Goal: Information Seeking & Learning: Learn about a topic

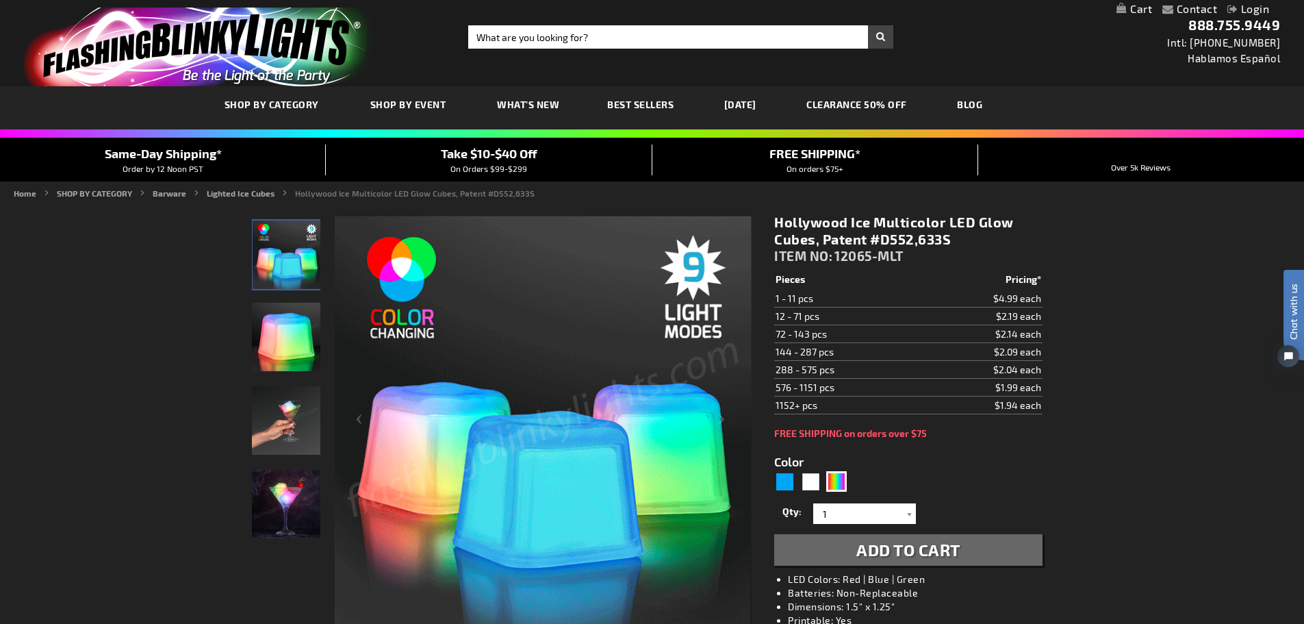
click at [290, 421] on img "Handel Model displaying Multicolor LED Light Up Hollywood Ice Cube" at bounding box center [286, 420] width 68 height 68
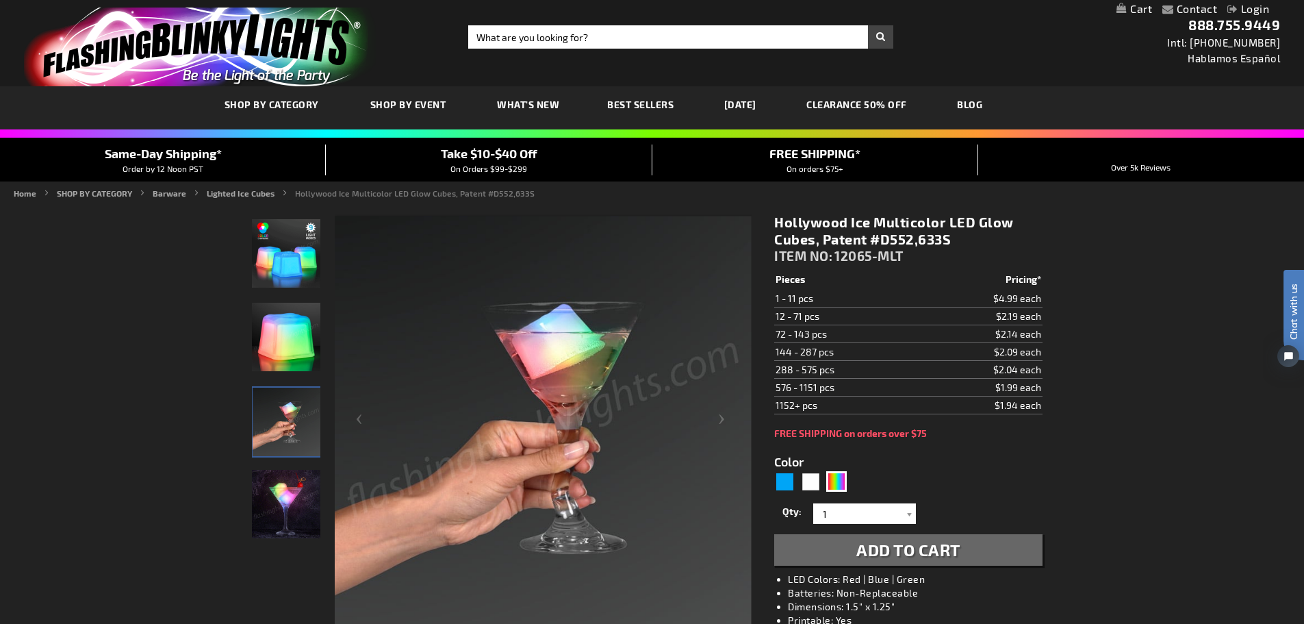
click at [266, 514] on img "Multicolor LED Light Up Hollywood Ice Cube" at bounding box center [286, 504] width 68 height 68
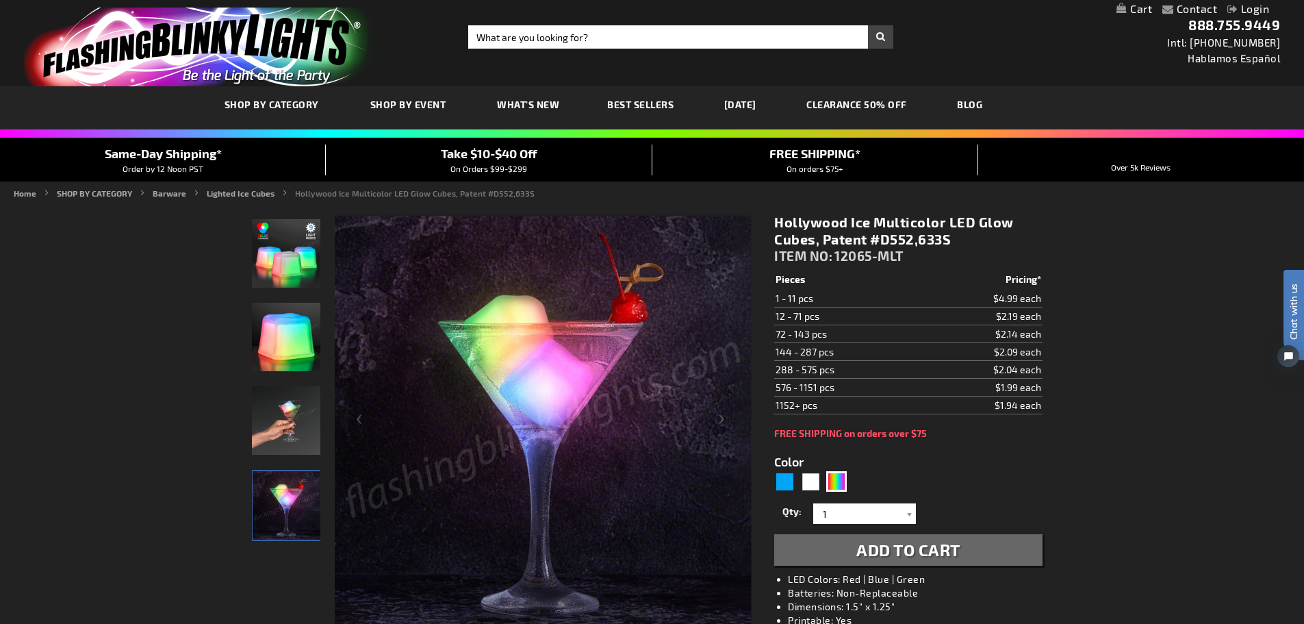
click at [277, 249] on img "Multicolor LED Glow Cube" at bounding box center [286, 253] width 68 height 68
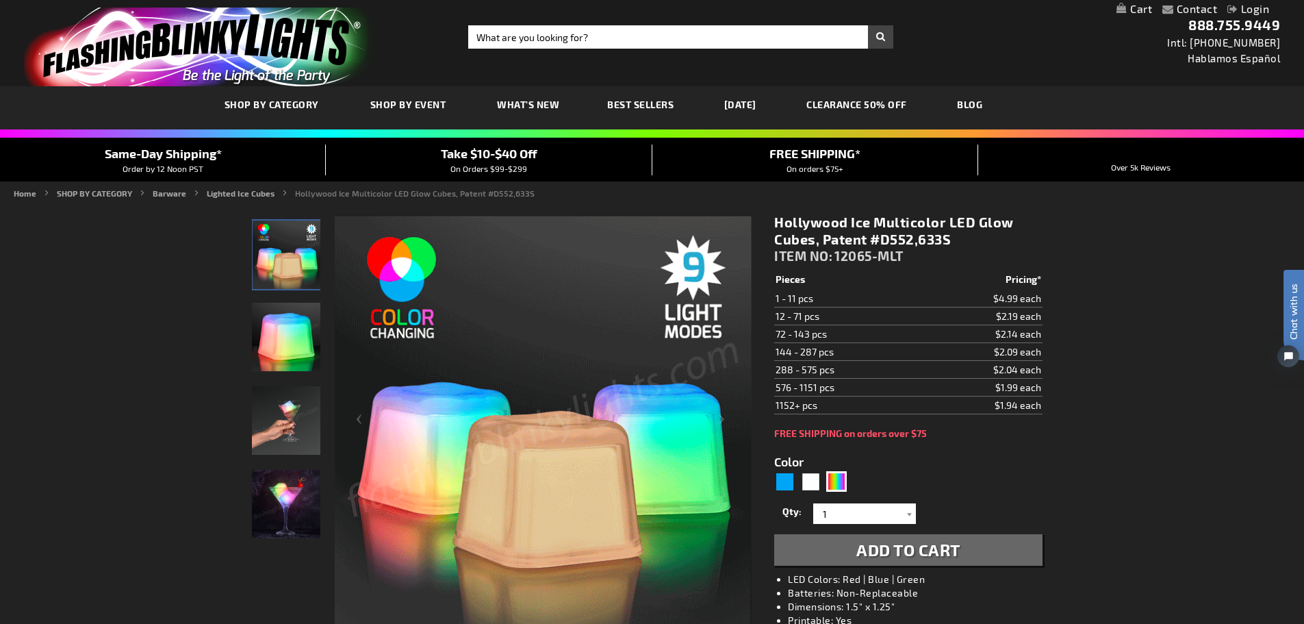
drag, startPoint x: 1141, startPoint y: 286, endPoint x: 1135, endPoint y: 264, distance: 22.3
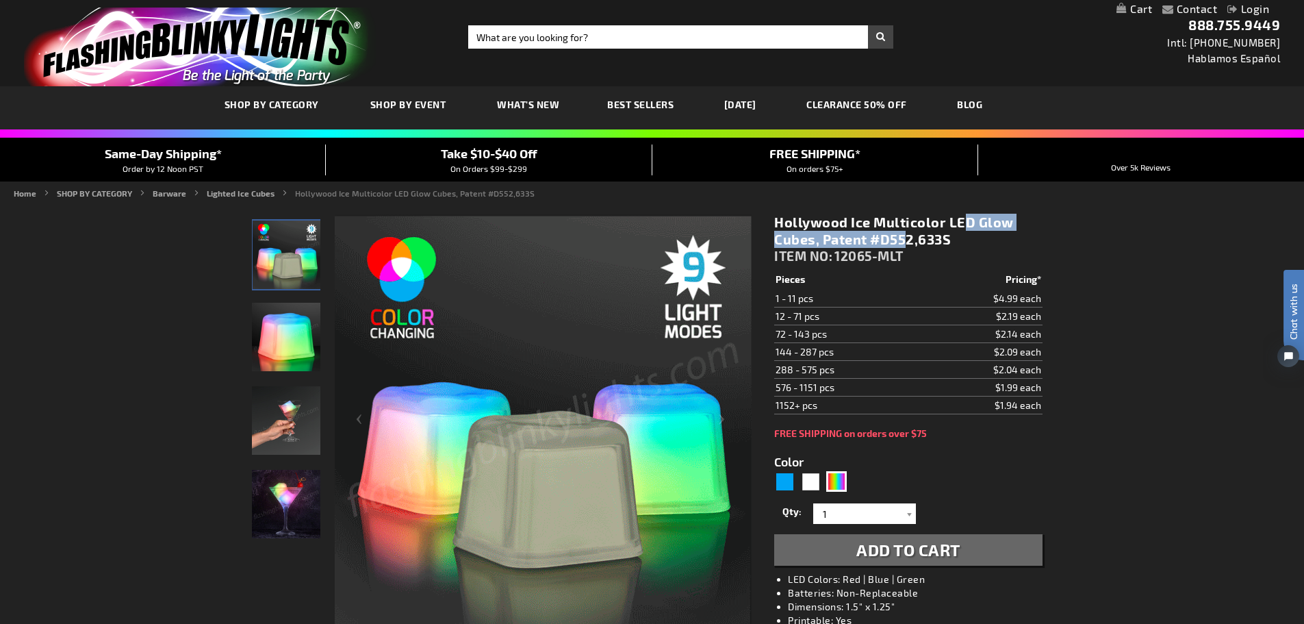
drag, startPoint x: 874, startPoint y: 221, endPoint x: 813, endPoint y: 242, distance: 64.5
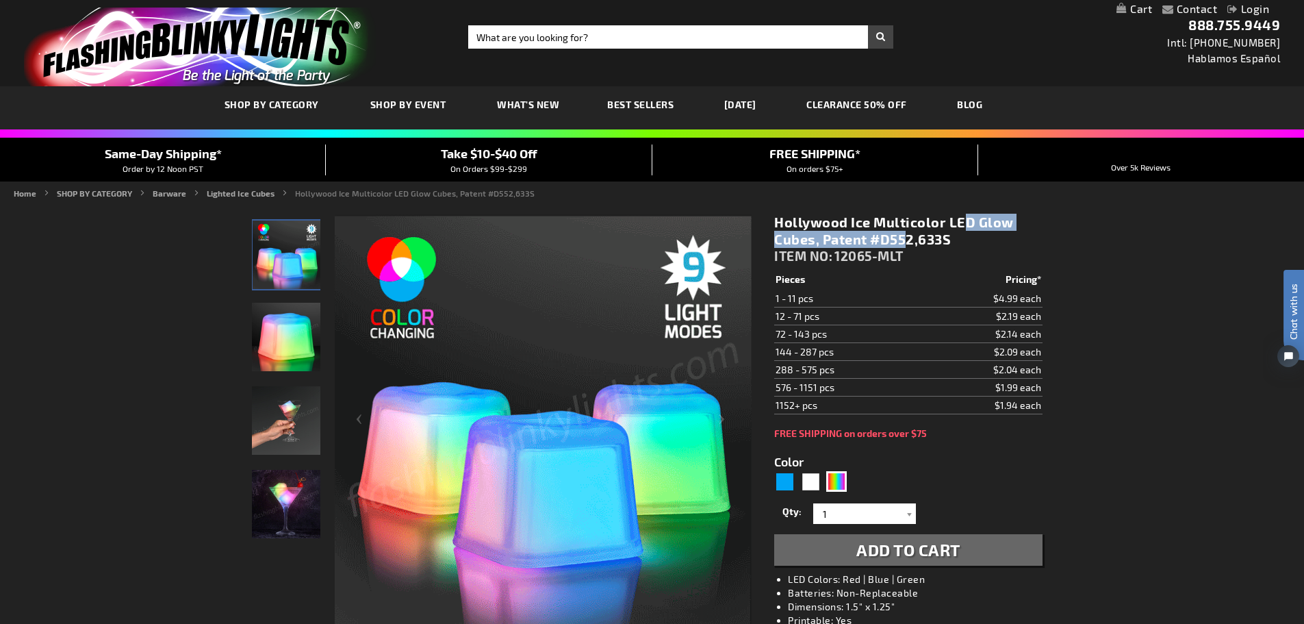
click at [813, 242] on h1 "Hollywood Ice Multicolor LED Glow Cubes, Patent #D552,633S" at bounding box center [908, 231] width 268 height 34
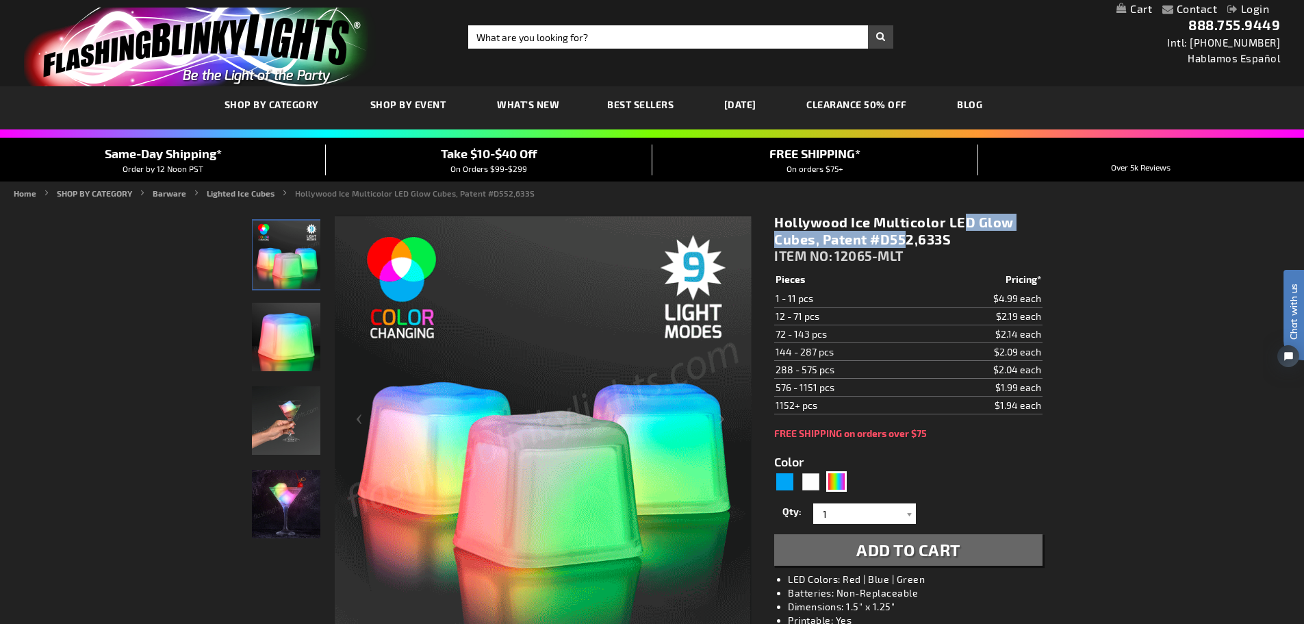
copy h1 "Multicolor LED Glow Cubes"
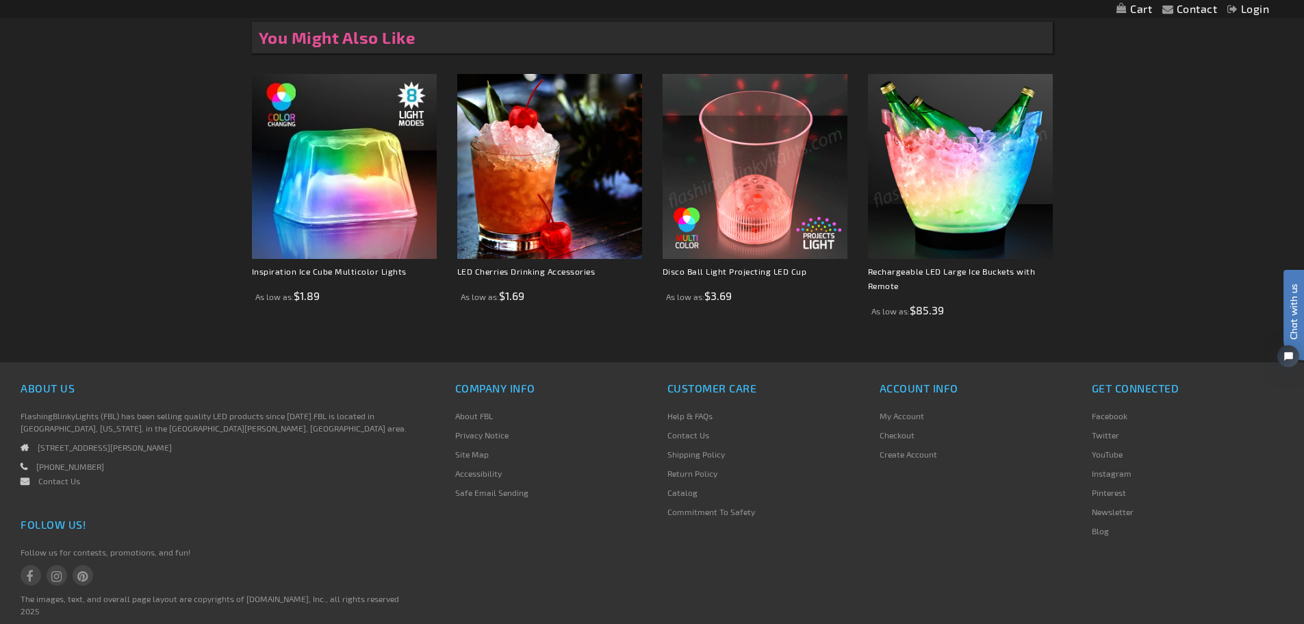
scroll to position [1298, 0]
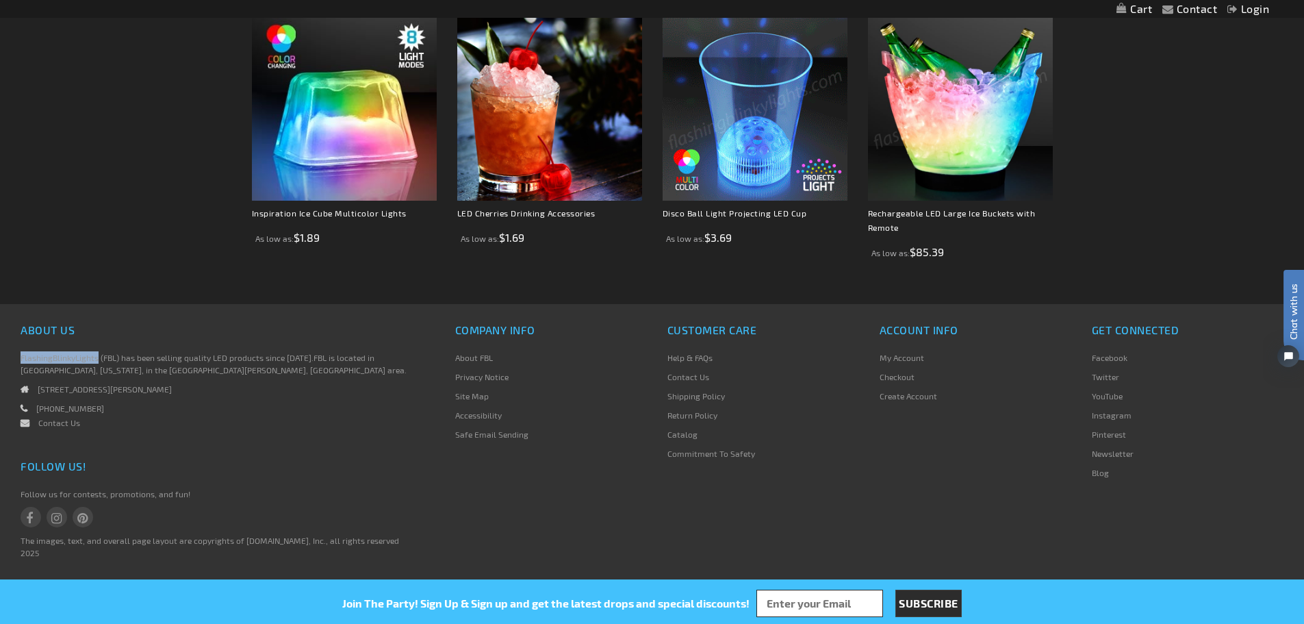
drag, startPoint x: 24, startPoint y: 357, endPoint x: 98, endPoint y: 360, distance: 74.0
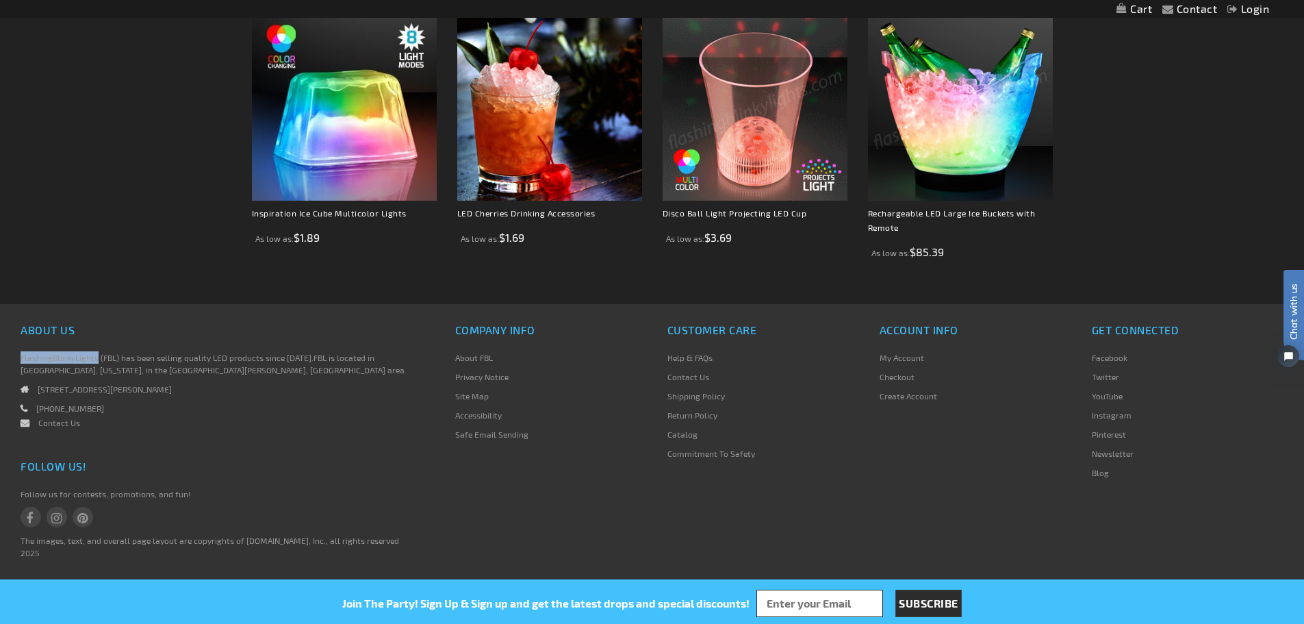
click at [98, 360] on div "About Us FlashingBlinkyLights (FBL) has been selling quality LED products since…" at bounding box center [217, 388] width 414 height 136
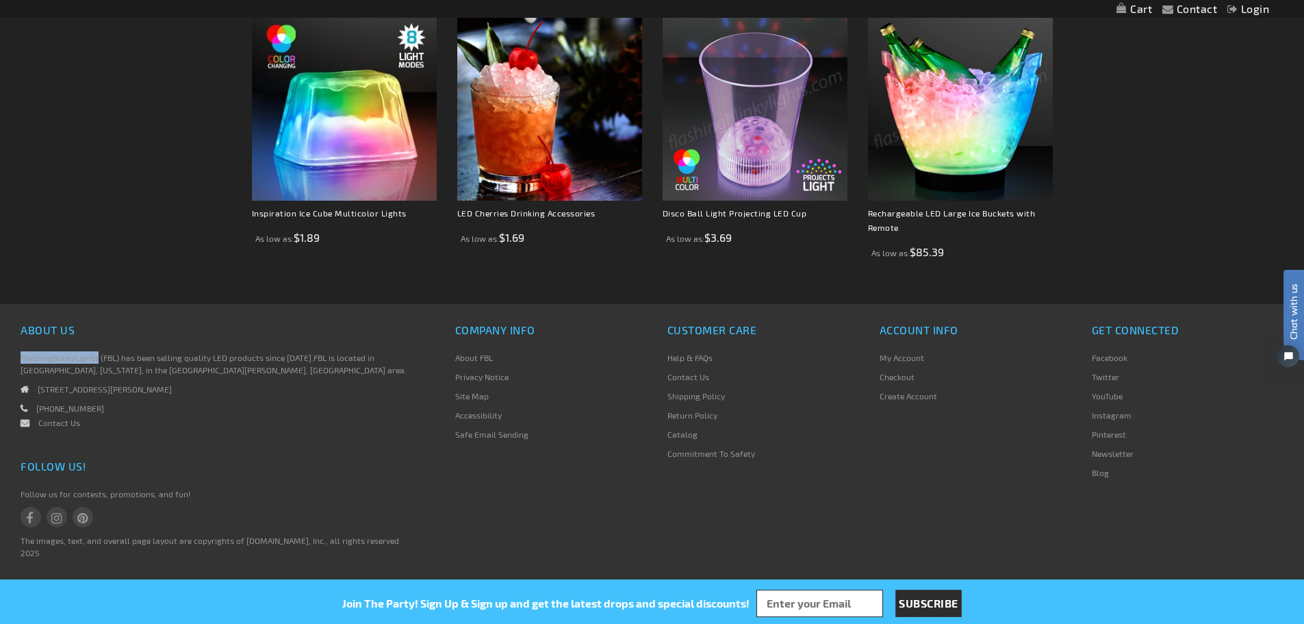
copy span "FlashingBlinkyLights"
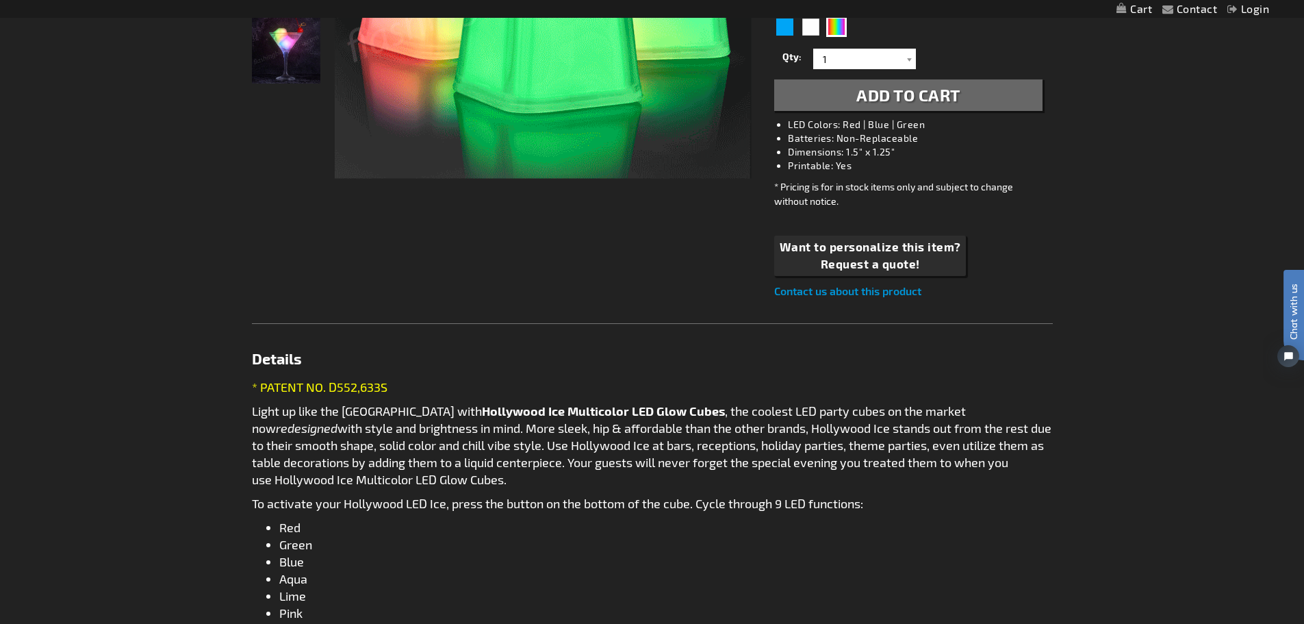
scroll to position [202, 0]
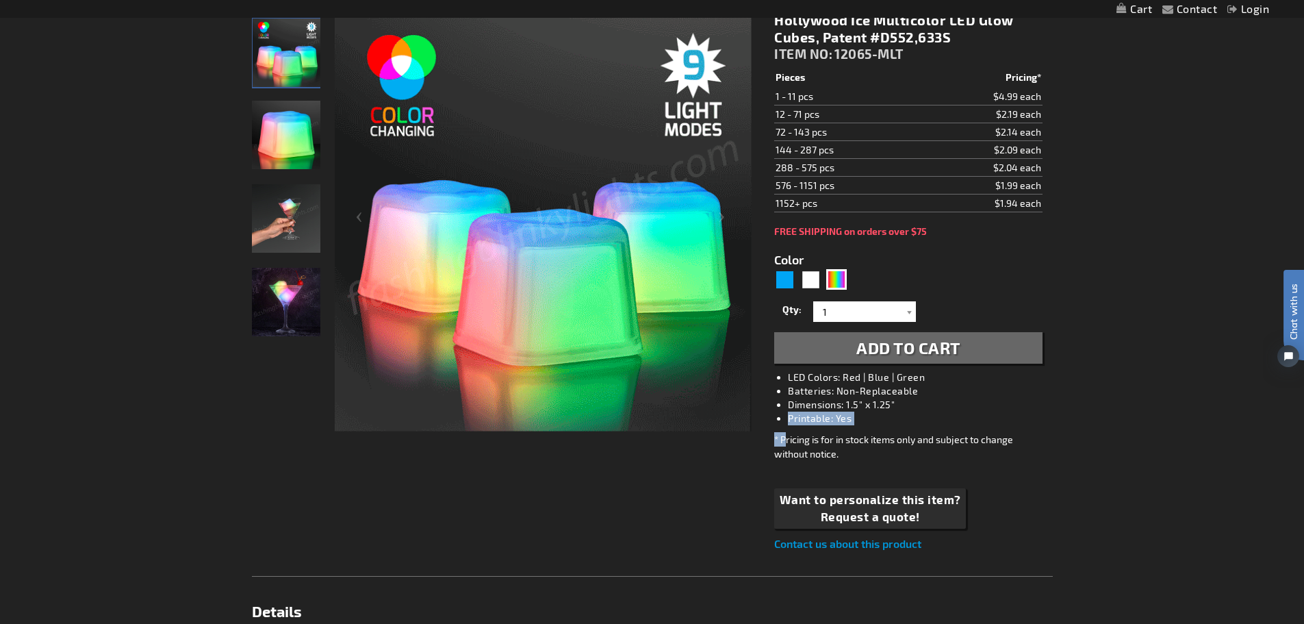
drag, startPoint x: 900, startPoint y: 403, endPoint x: 787, endPoint y: 378, distance: 115.6
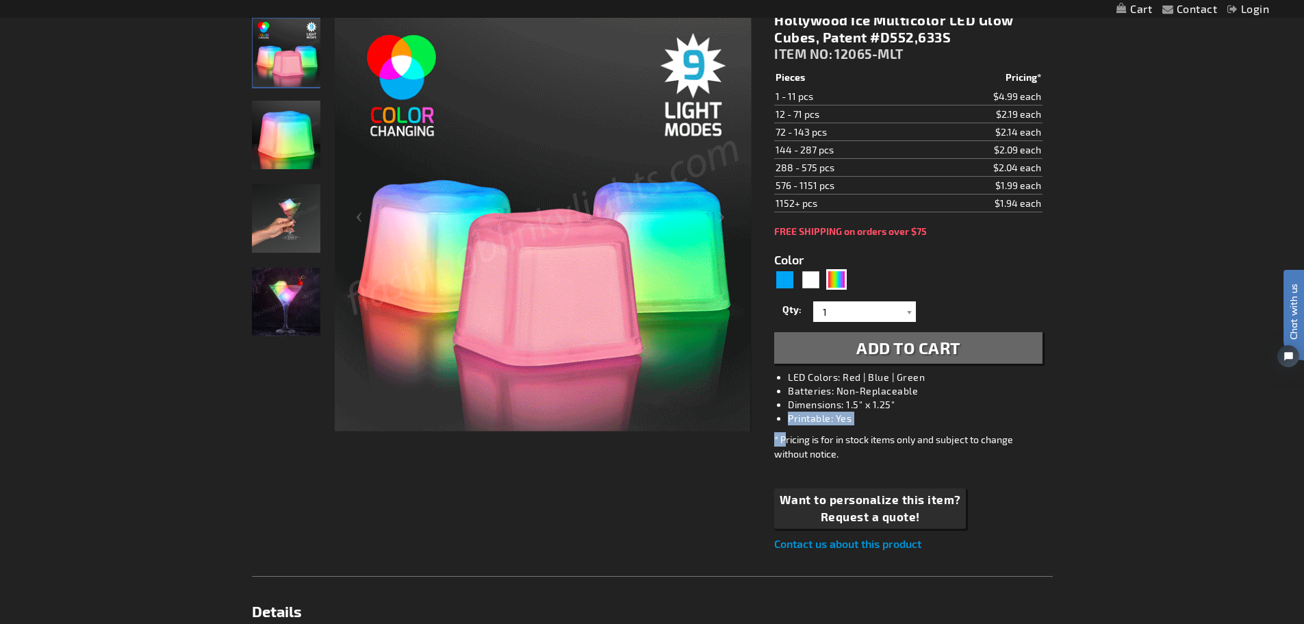
click at [787, 378] on div "Hollywood Ice Multicolor LED Glow Cubes, Patent #D552,633S ITEM NO: 12065-MLT $…" at bounding box center [908, 281] width 288 height 561
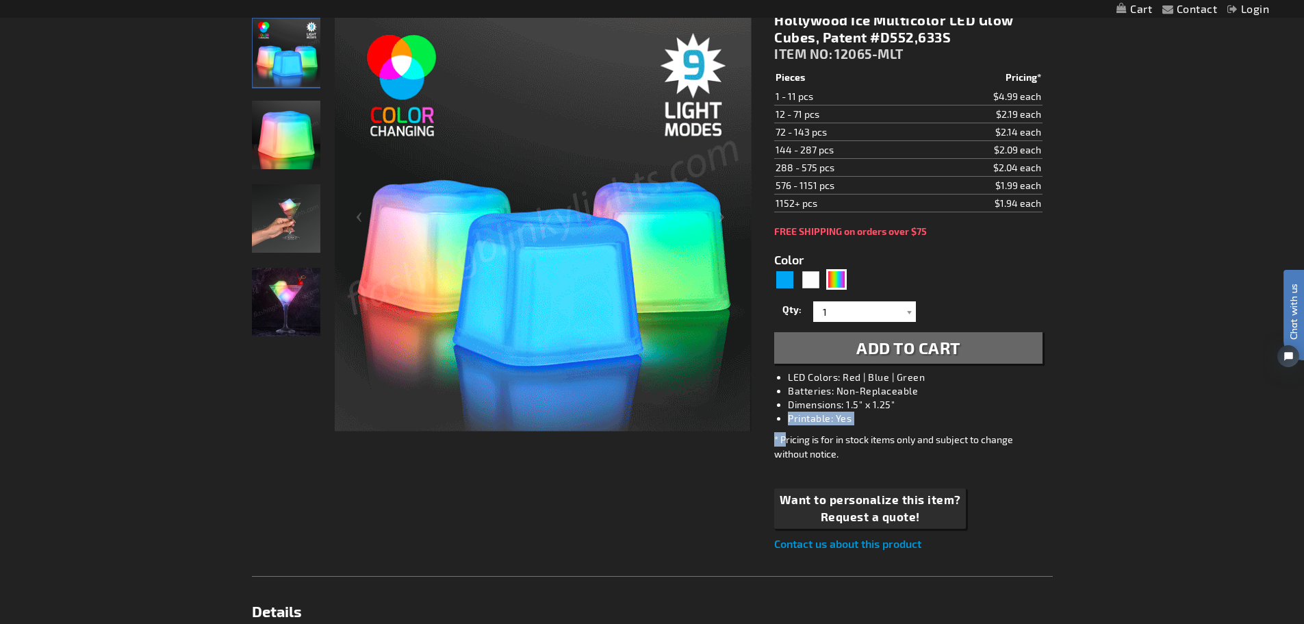
copy div "Printable: Yes * P"
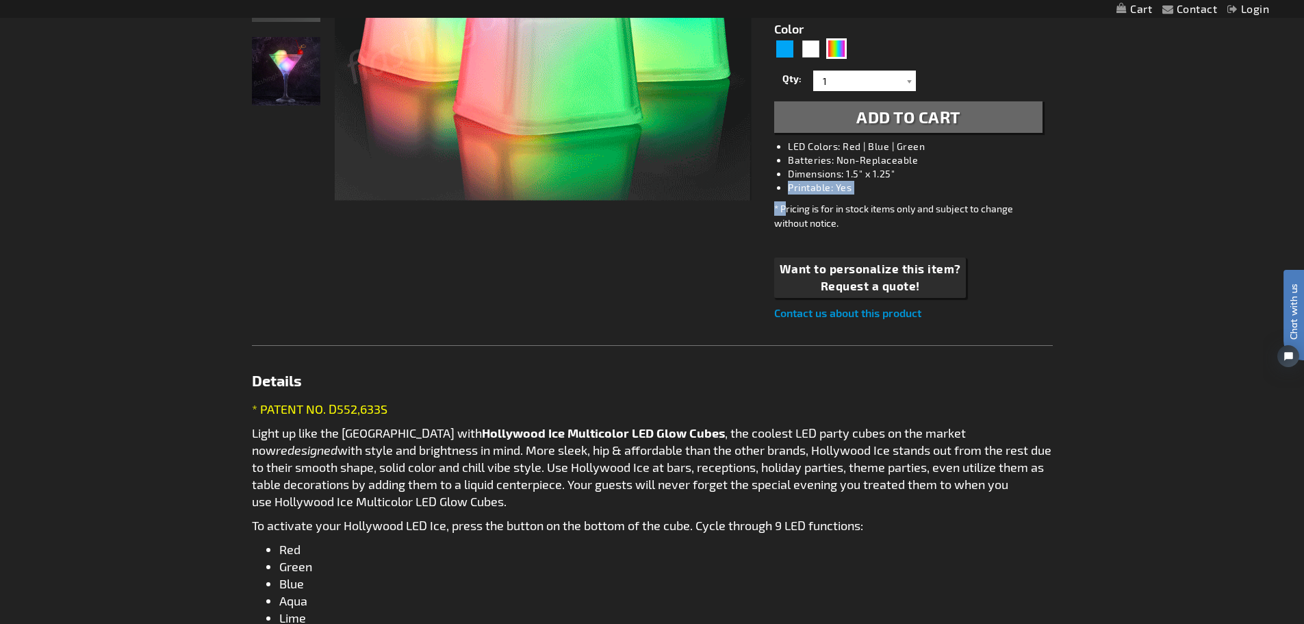
scroll to position [411, 0]
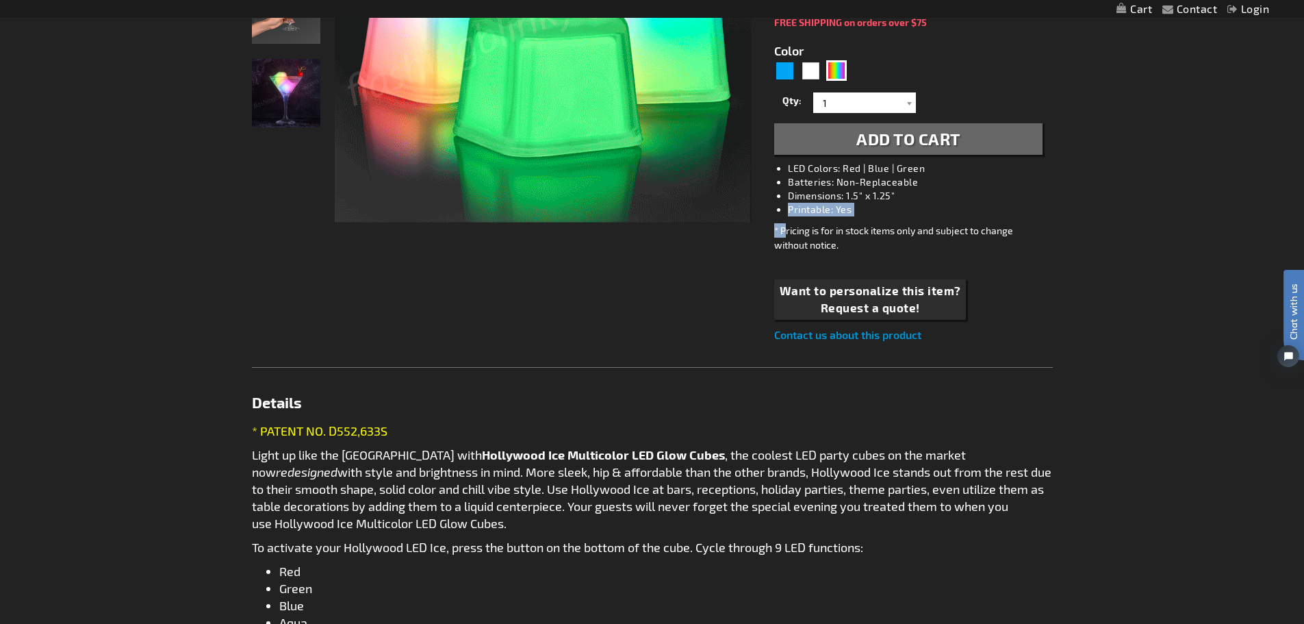
click at [1017, 210] on li "Printable: Yes" at bounding box center [922, 210] width 268 height 14
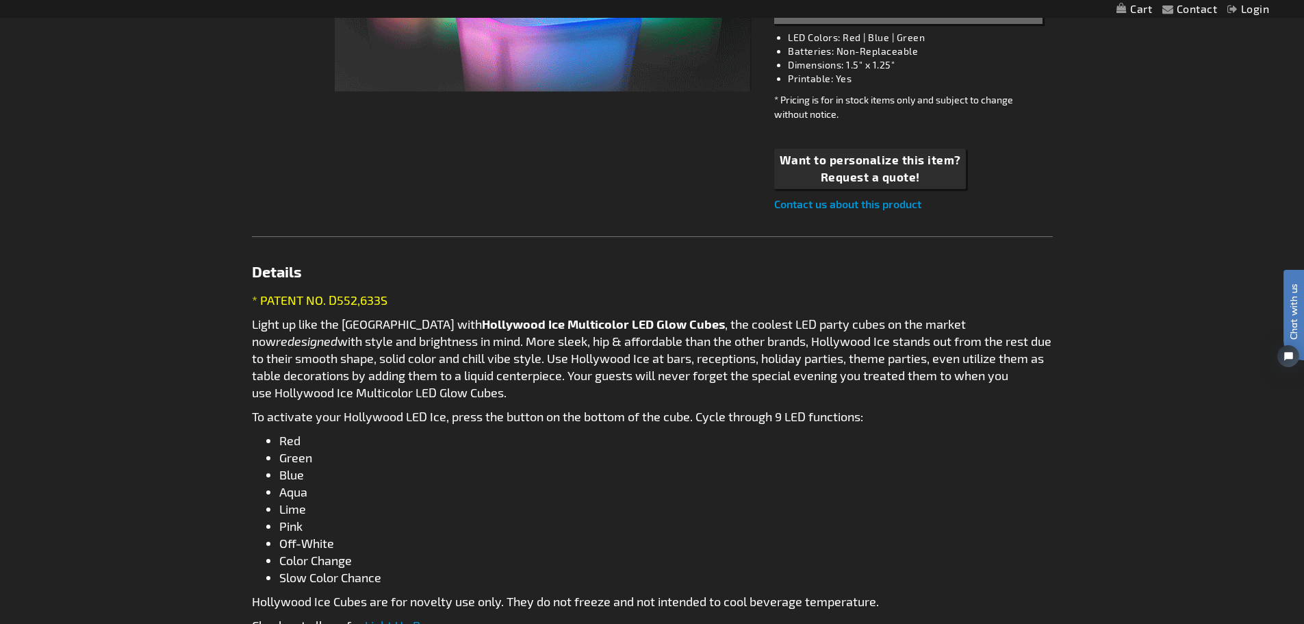
scroll to position [548, 0]
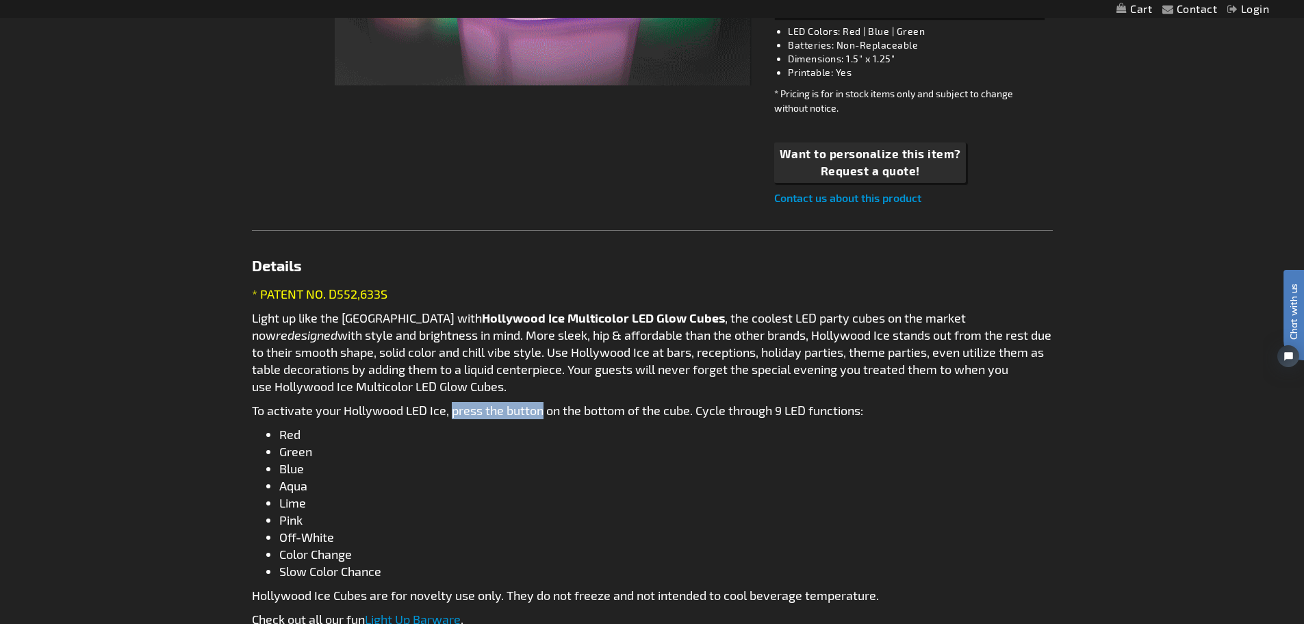
drag, startPoint x: 450, startPoint y: 410, endPoint x: 543, endPoint y: 408, distance: 93.1
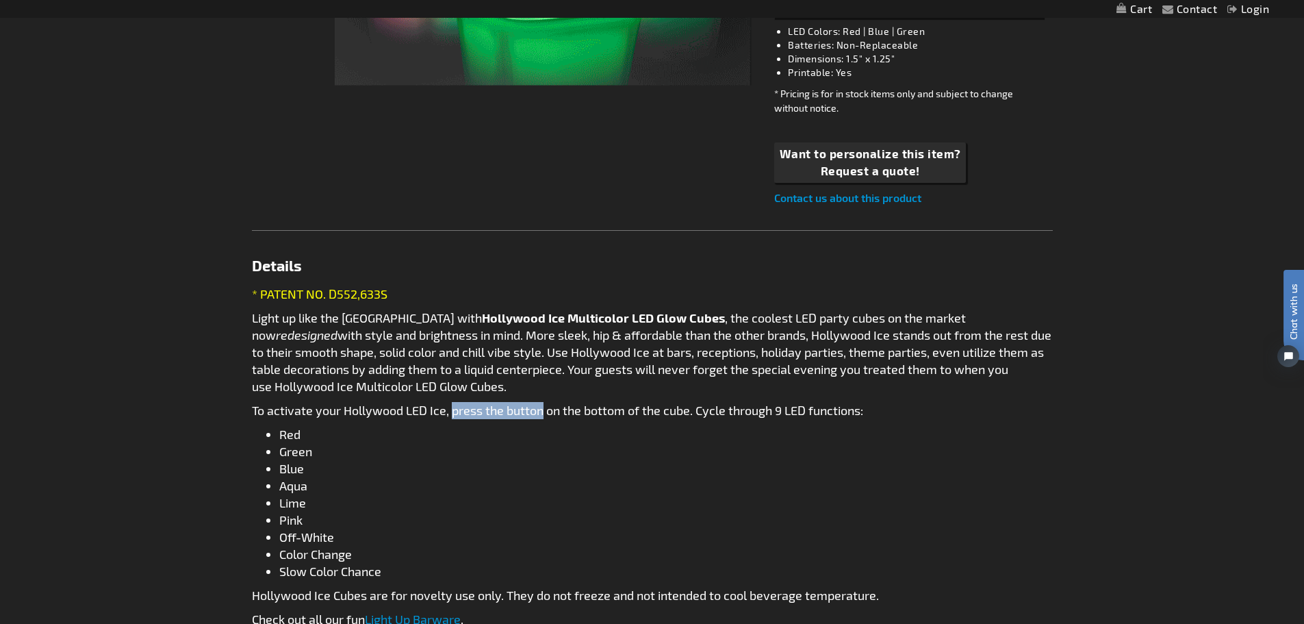
click at [543, 408] on p "To activate your Hollywood LED Ice, press the button on the bottom of the cube.…" at bounding box center [652, 410] width 801 height 17
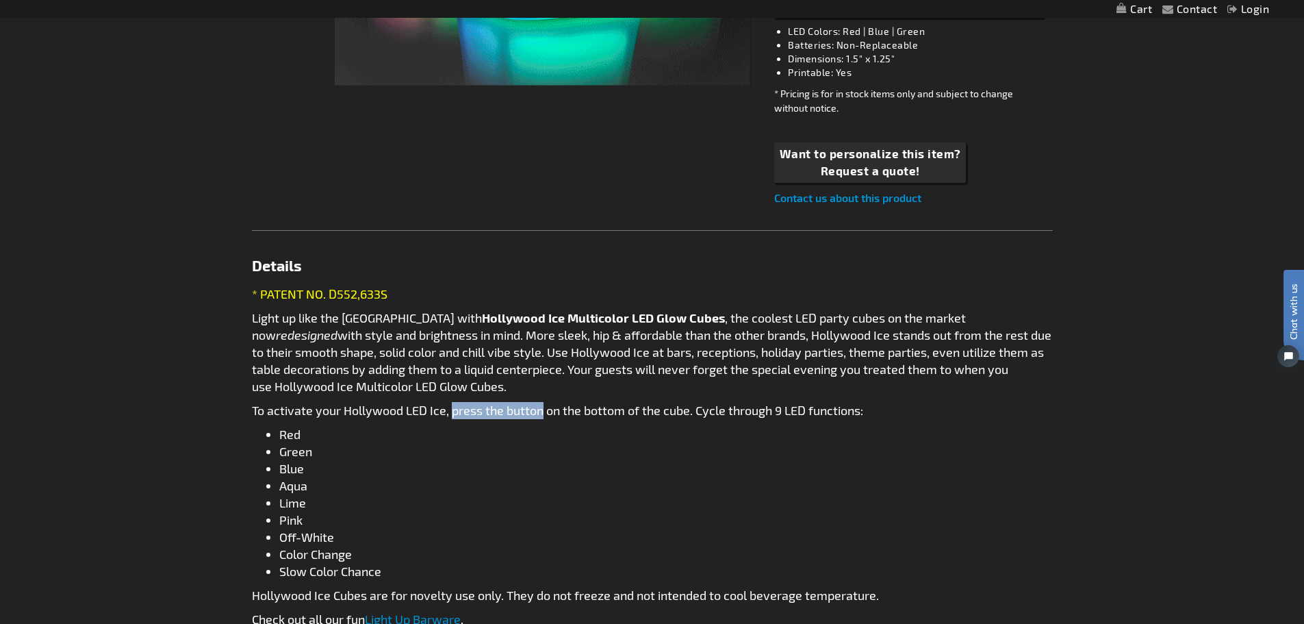
copy p "press the button"
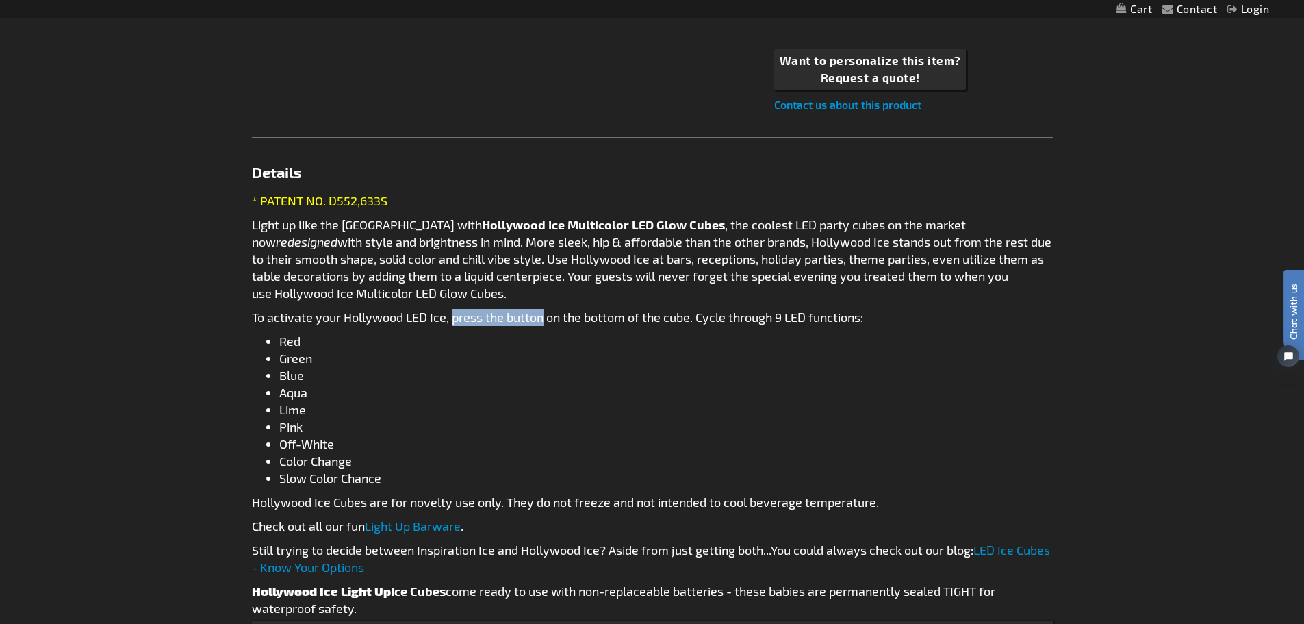
scroll to position [616, 0]
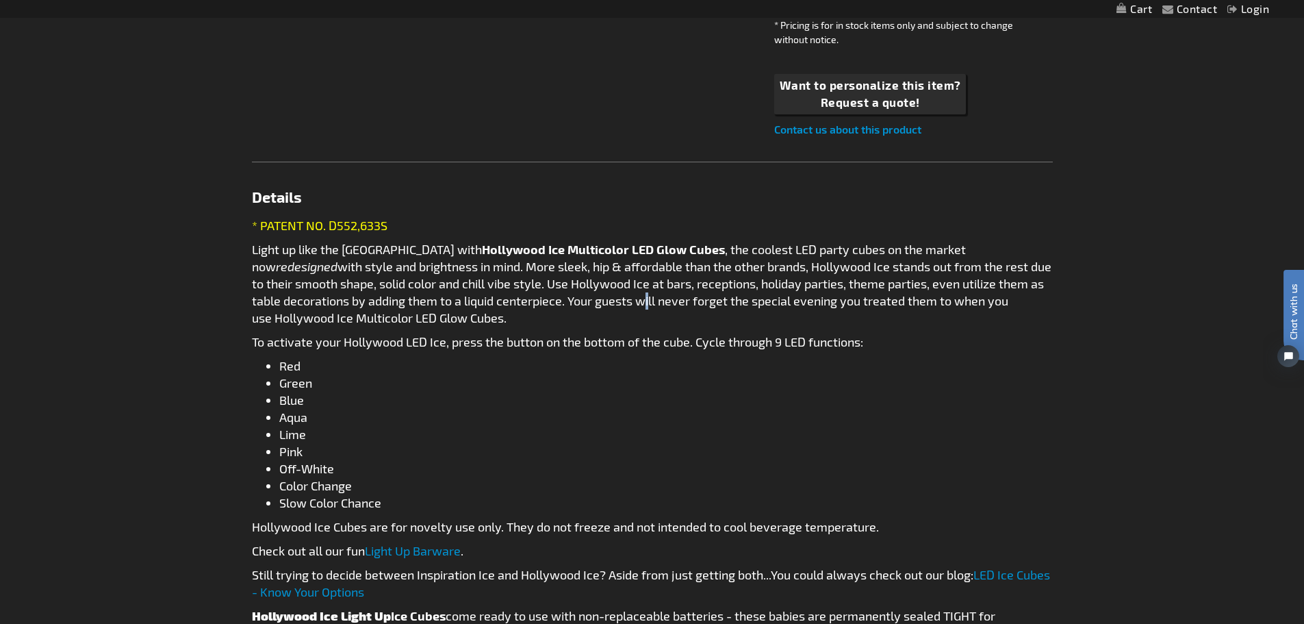
click at [611, 300] on p "Light up like the Sunset Strip with Hollywood Ice Multicolor LED Glow Cubes , t…" at bounding box center [652, 284] width 801 height 86
click at [556, 347] on p "To activate your Hollywood LED Ice, press the button on the bottom of the cube.…" at bounding box center [652, 341] width 801 height 17
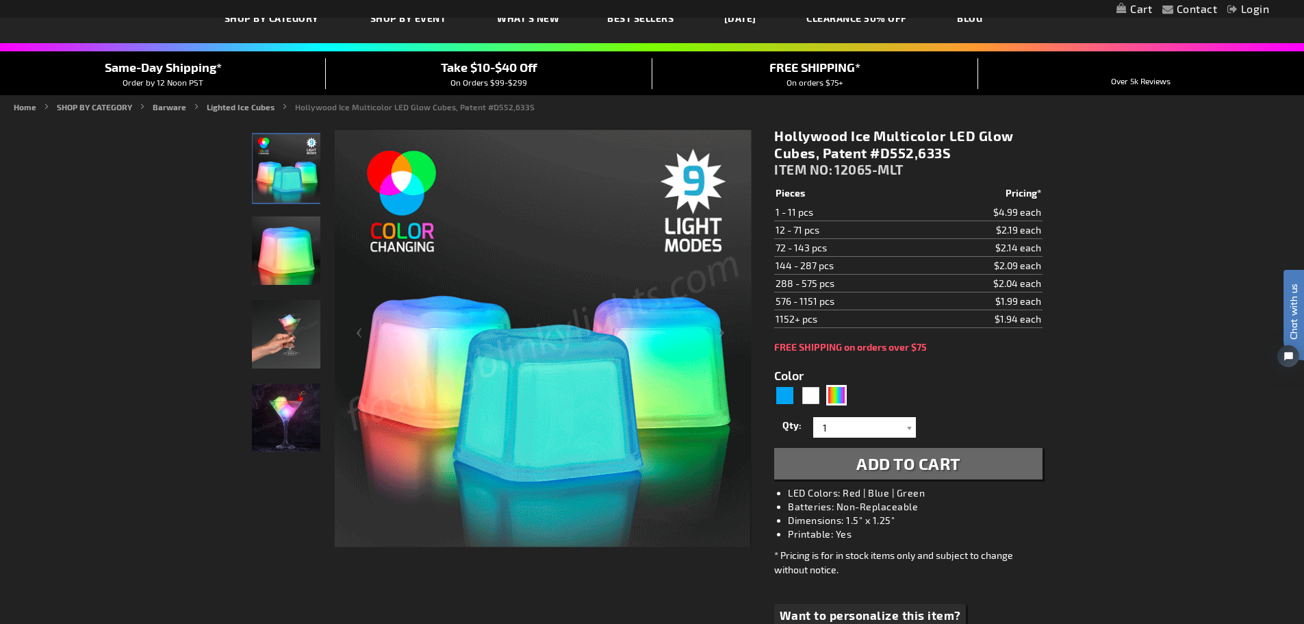
scroll to position [137, 0]
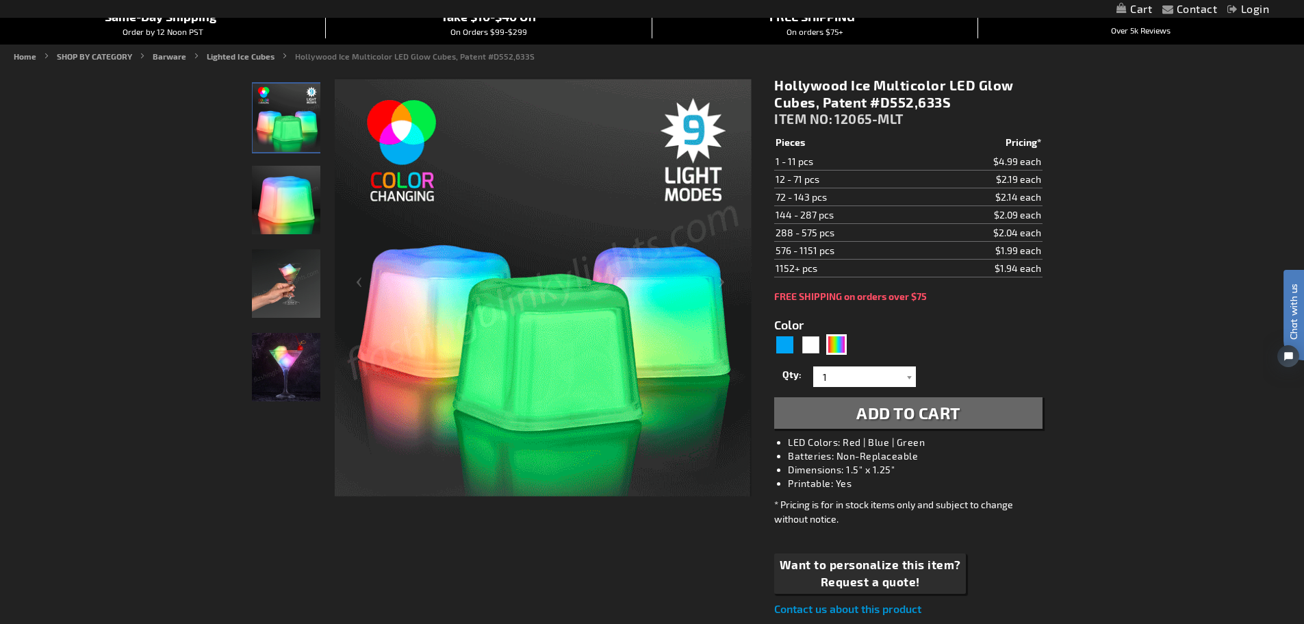
click at [297, 201] on img "Multicolor LED Glow Cube" at bounding box center [286, 200] width 68 height 68
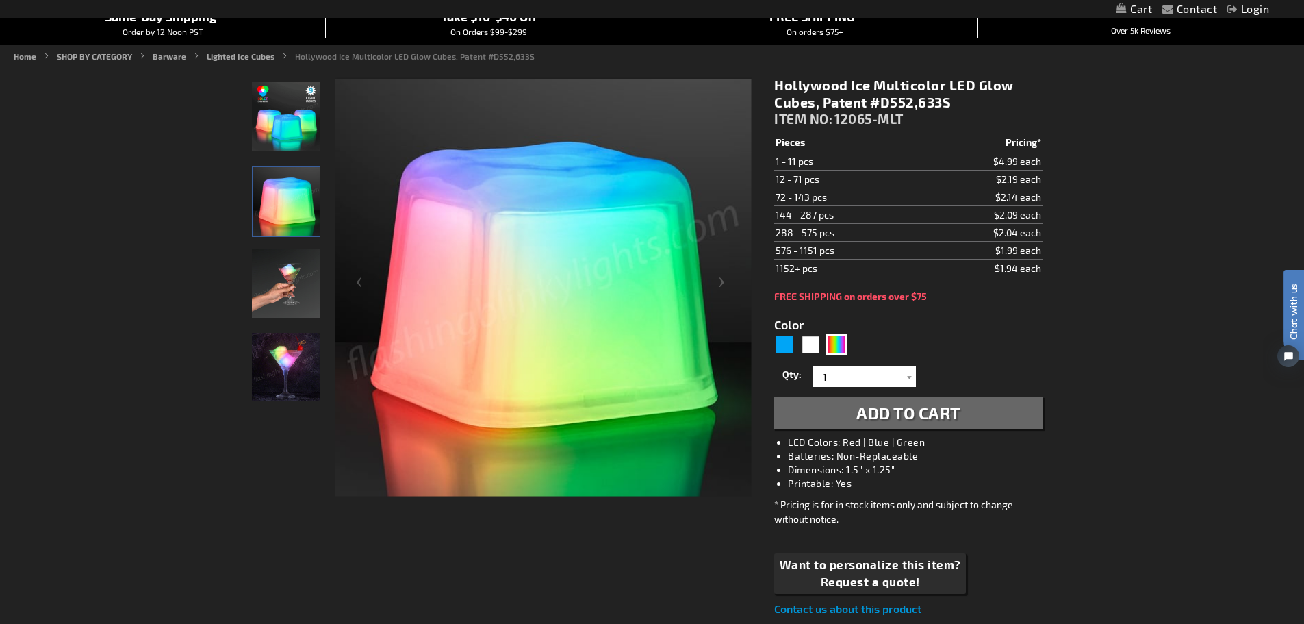
click at [298, 261] on img "Handel Model displaying Multicolor LED Light Up Hollywood Ice Cube" at bounding box center [286, 283] width 68 height 68
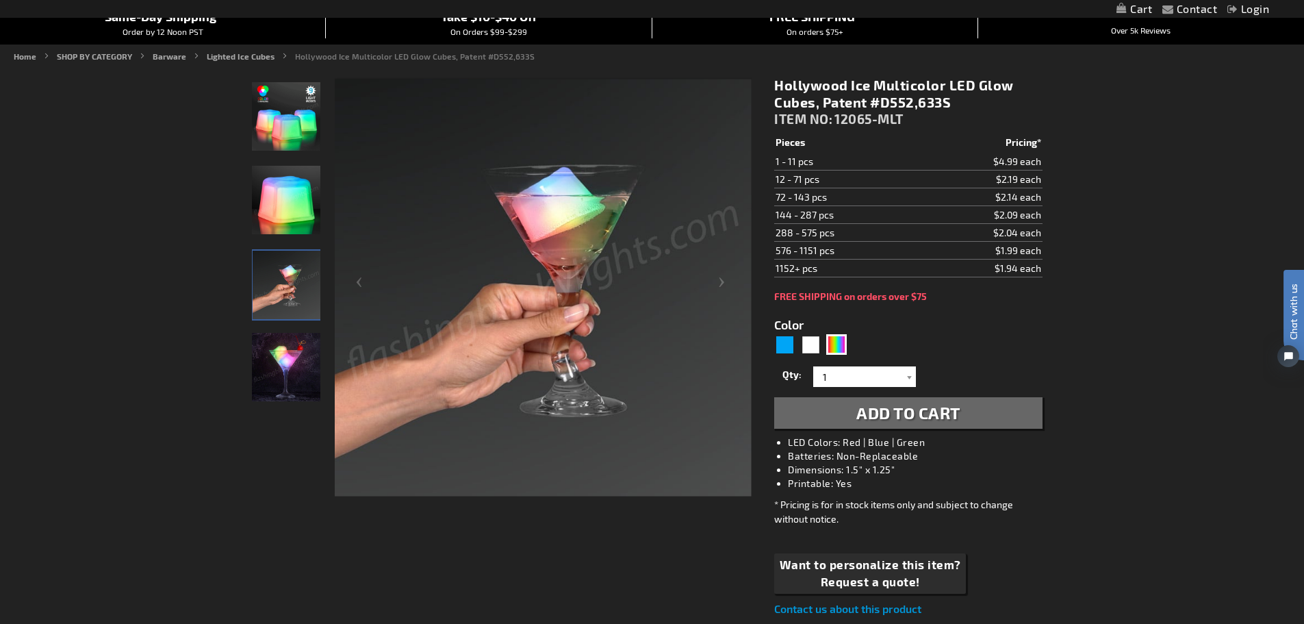
click at [259, 362] on img "Multicolor LED Light Up Hollywood Ice Cube" at bounding box center [286, 367] width 68 height 68
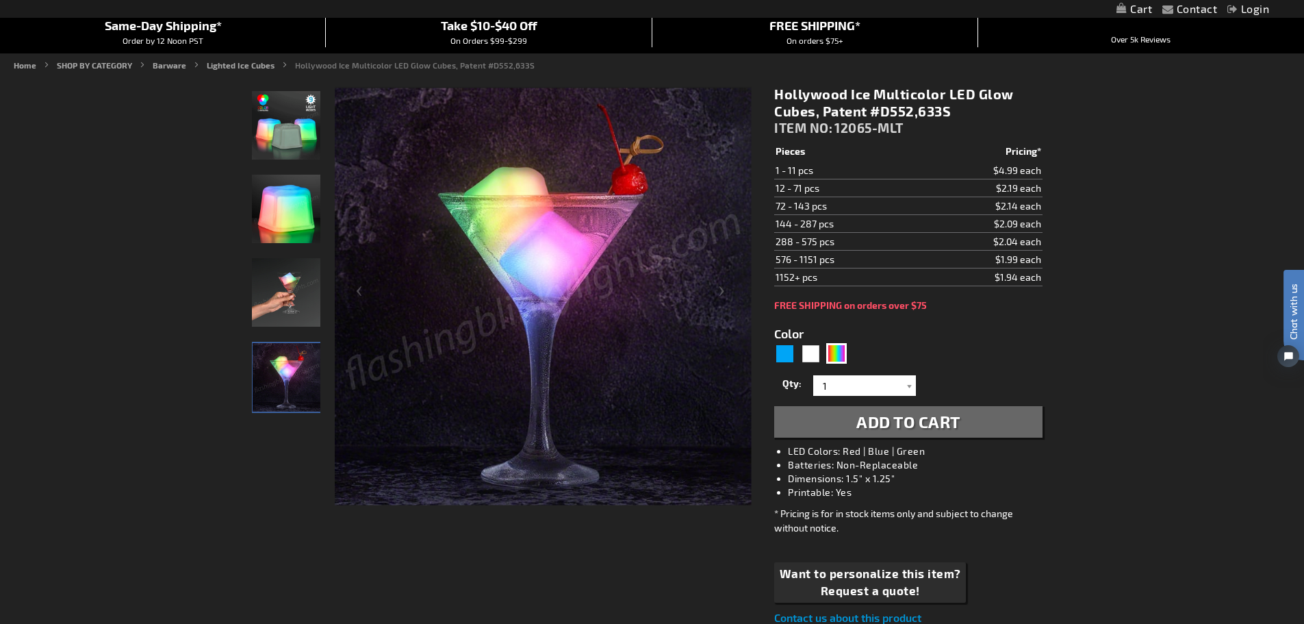
scroll to position [68, 0]
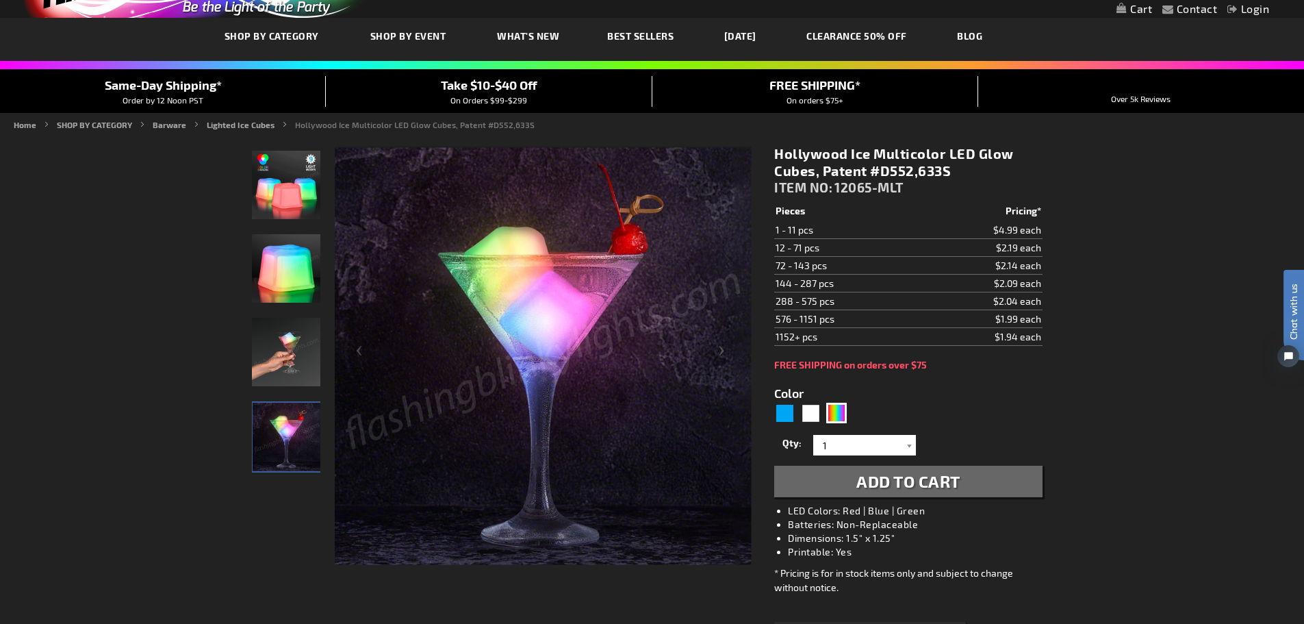
click at [281, 261] on img "Multicolor LED Glow Cube" at bounding box center [286, 268] width 68 height 68
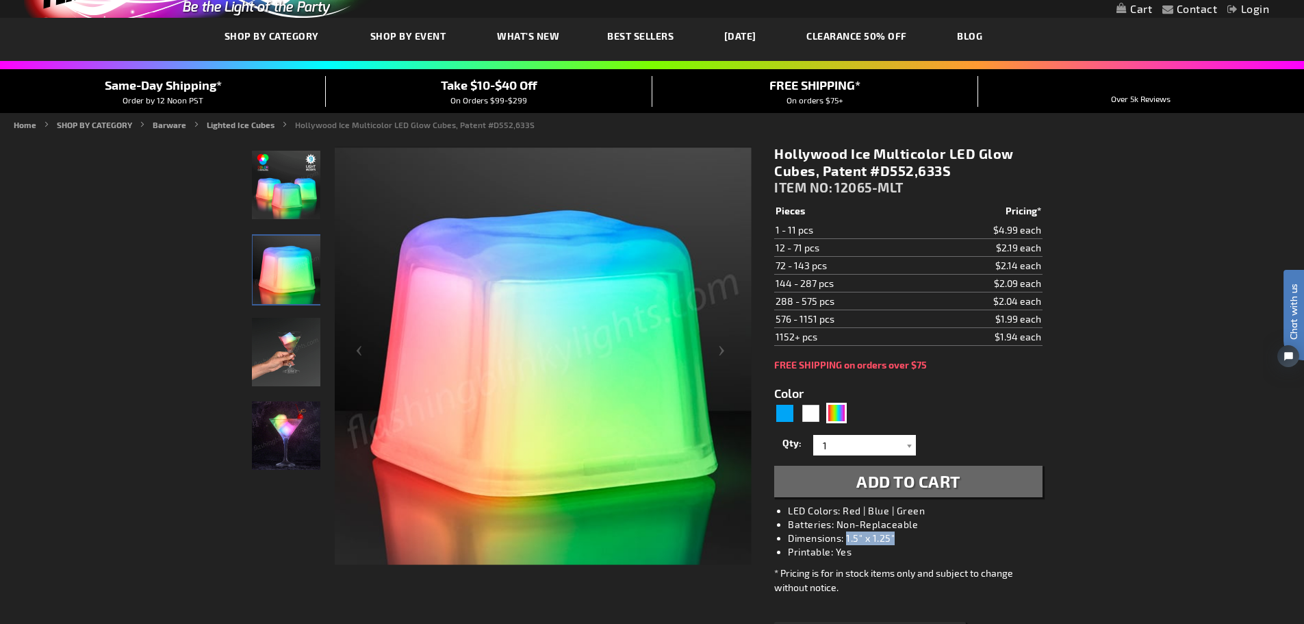
drag, startPoint x: 898, startPoint y: 539, endPoint x: 850, endPoint y: 540, distance: 47.9
click at [850, 540] on li "Dimensions: 1.5" x 1.25"" at bounding box center [922, 538] width 268 height 14
copy li "1.5" x 1.25""
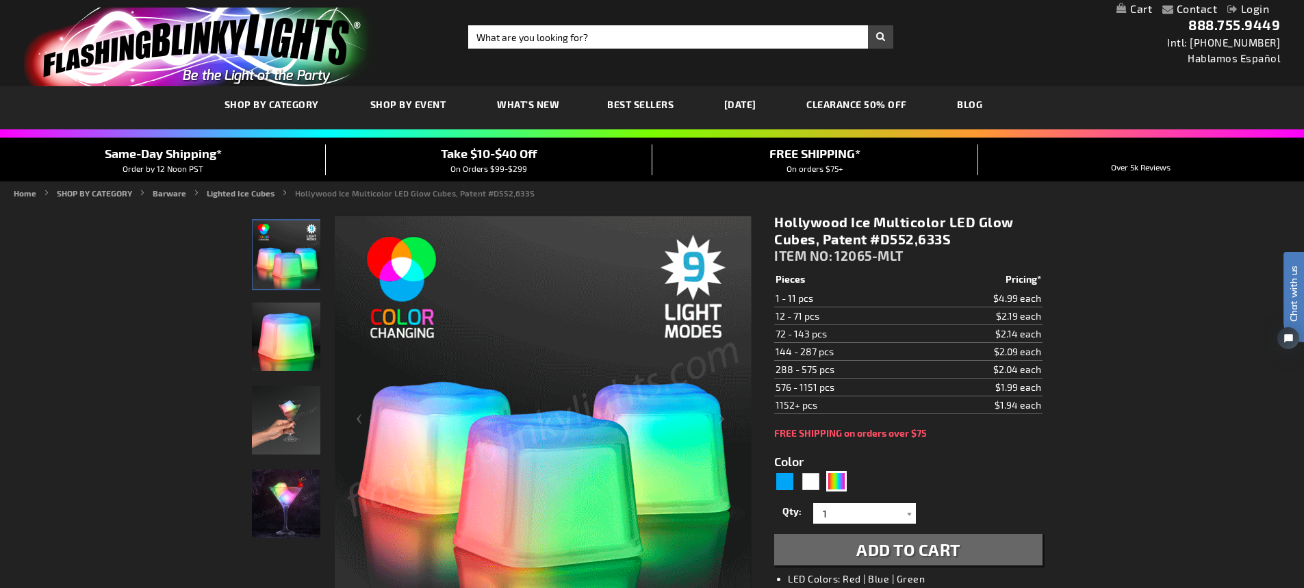
scroll to position [68, 0]
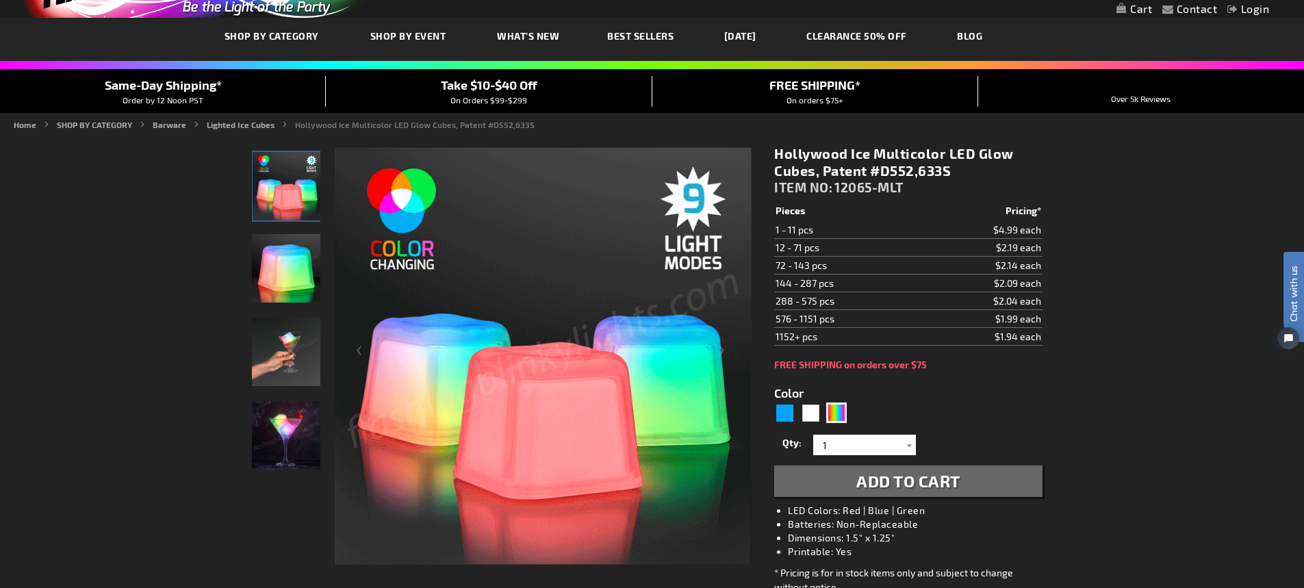
click at [302, 259] on img "Multicolor LED Glow Cube" at bounding box center [286, 268] width 68 height 68
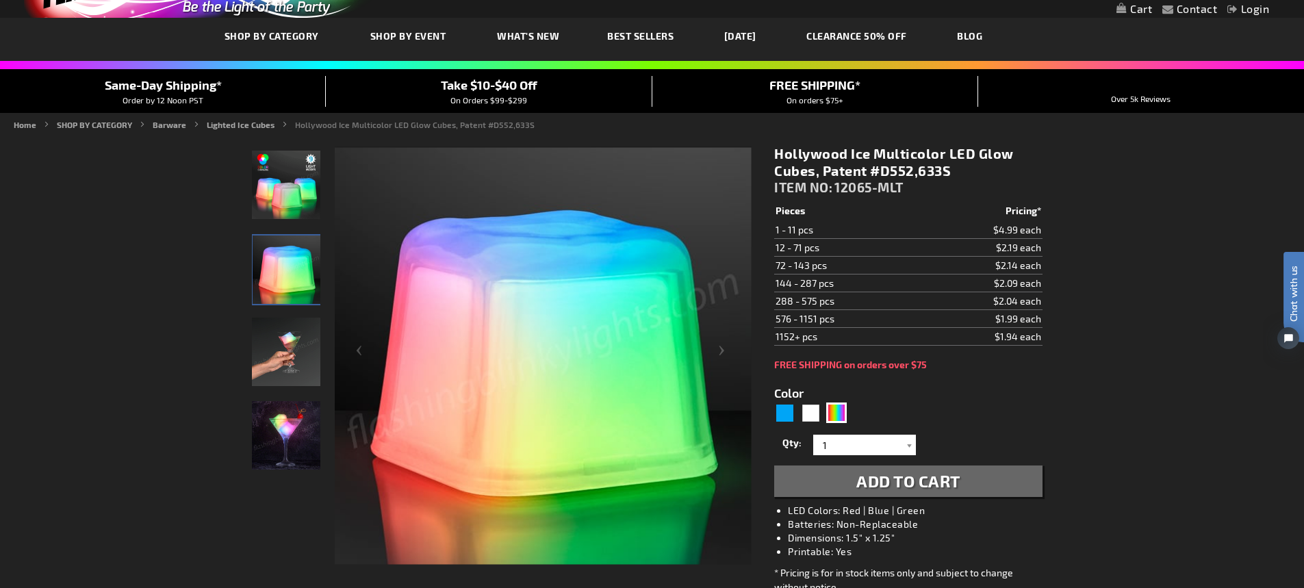
click at [283, 340] on img "Handel Model displaying Multicolor LED Light Up Hollywood Ice Cube" at bounding box center [286, 352] width 68 height 68
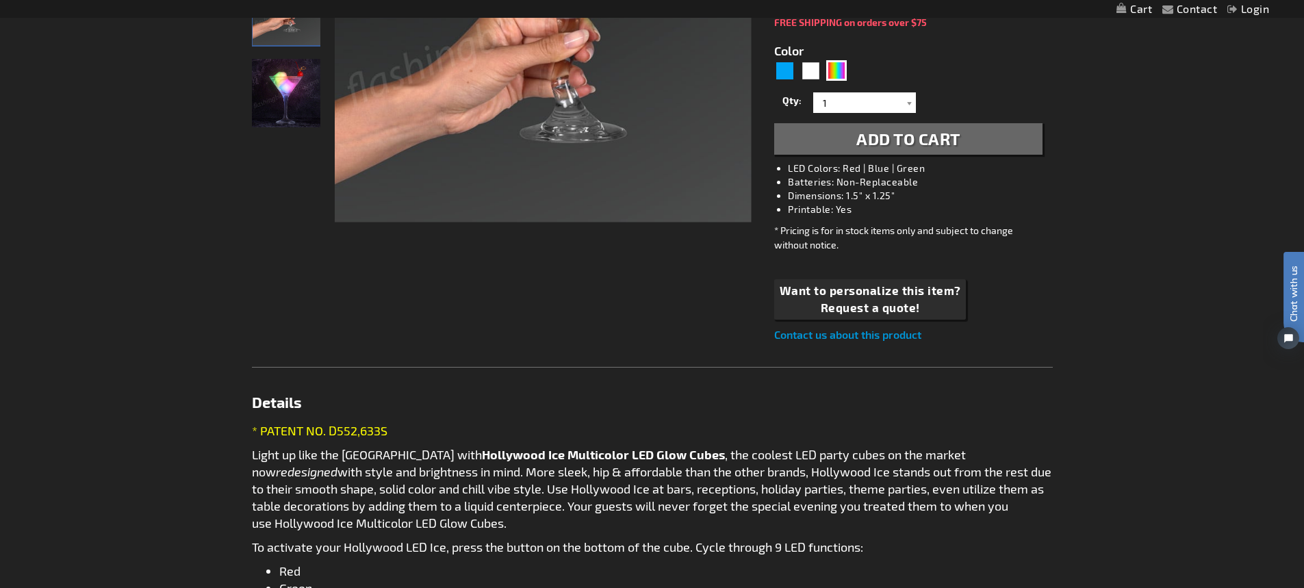
scroll to position [548, 0]
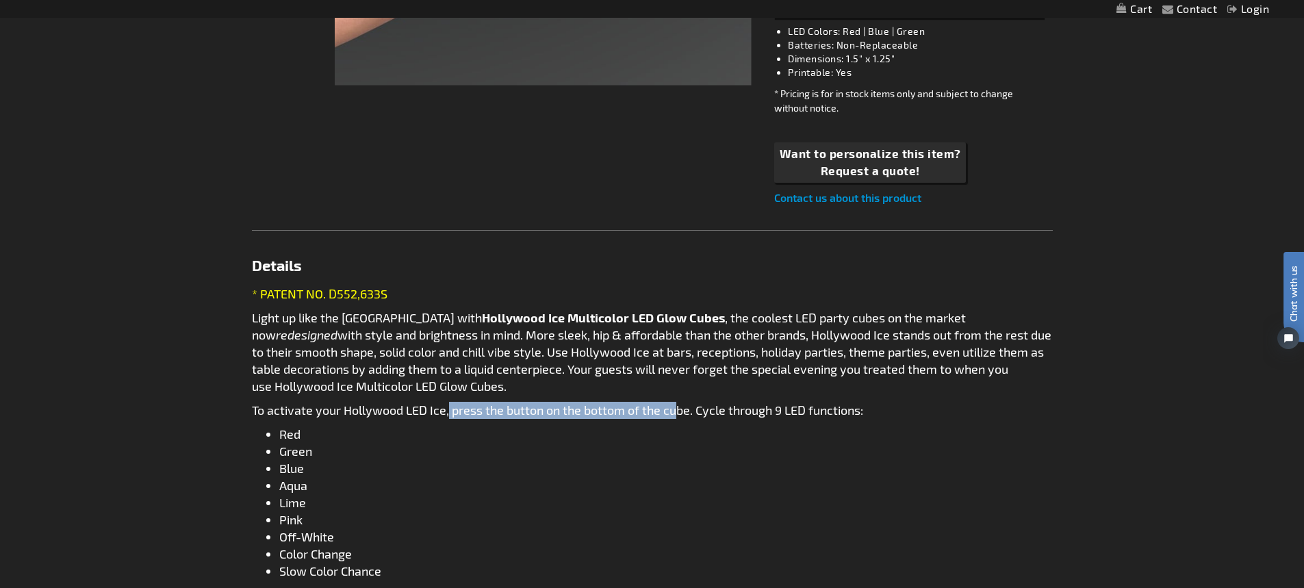
drag, startPoint x: 447, startPoint y: 409, endPoint x: 679, endPoint y: 409, distance: 232.1
click at [679, 409] on p "To activate your Hollywood LED Ice, press the button on the bottom of the cube.…" at bounding box center [652, 410] width 801 height 17
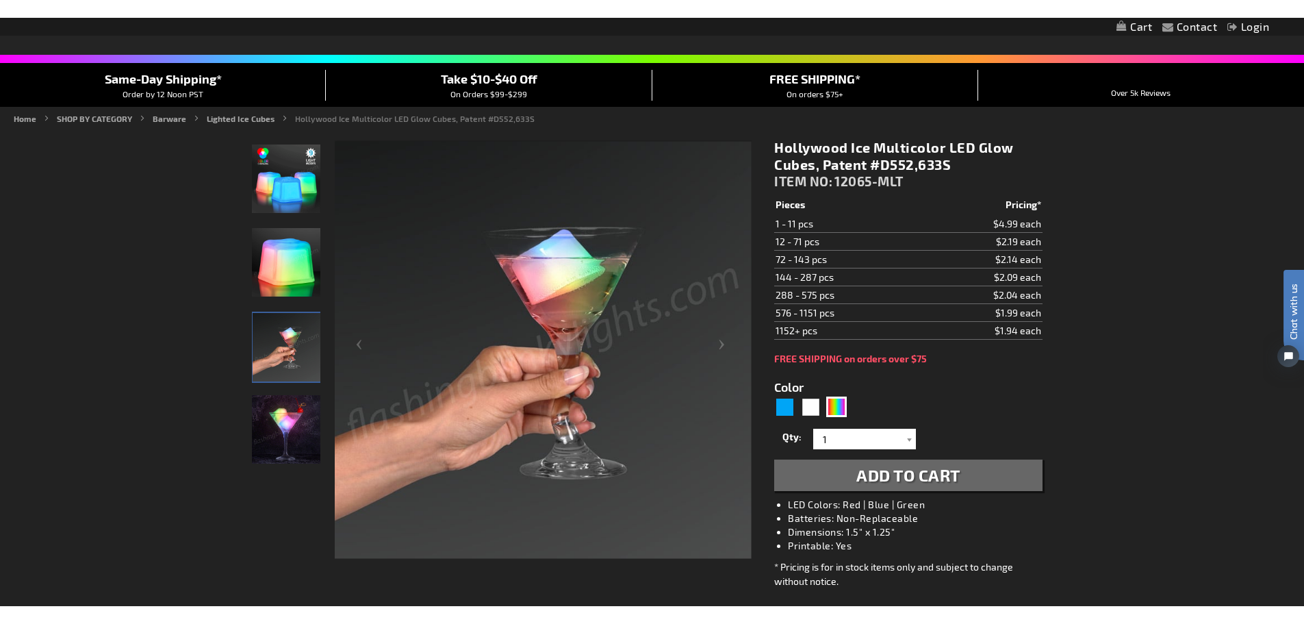
scroll to position [68, 0]
